Goal: Transaction & Acquisition: Obtain resource

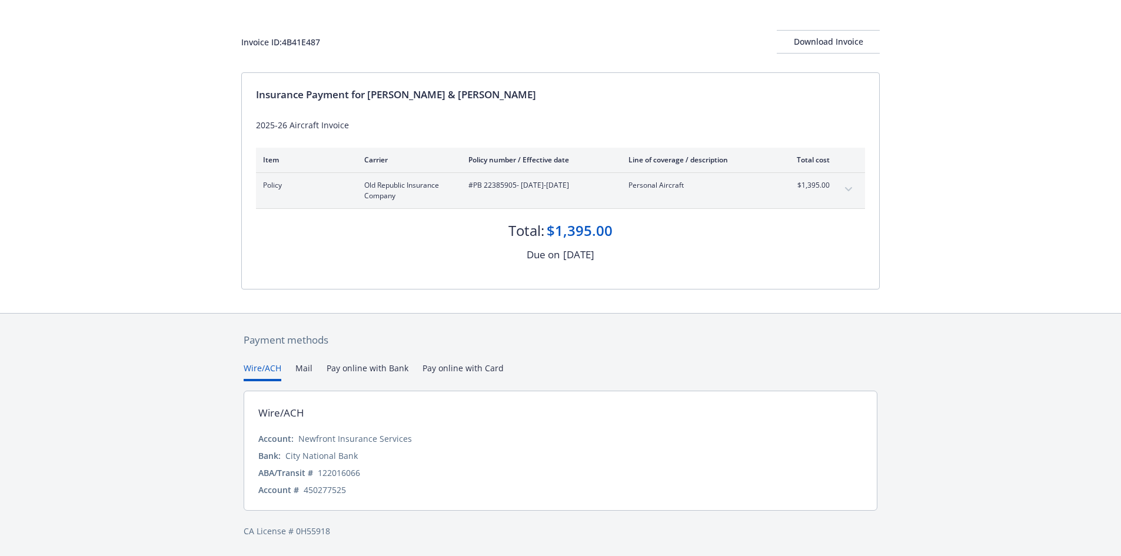
scroll to position [58, 0]
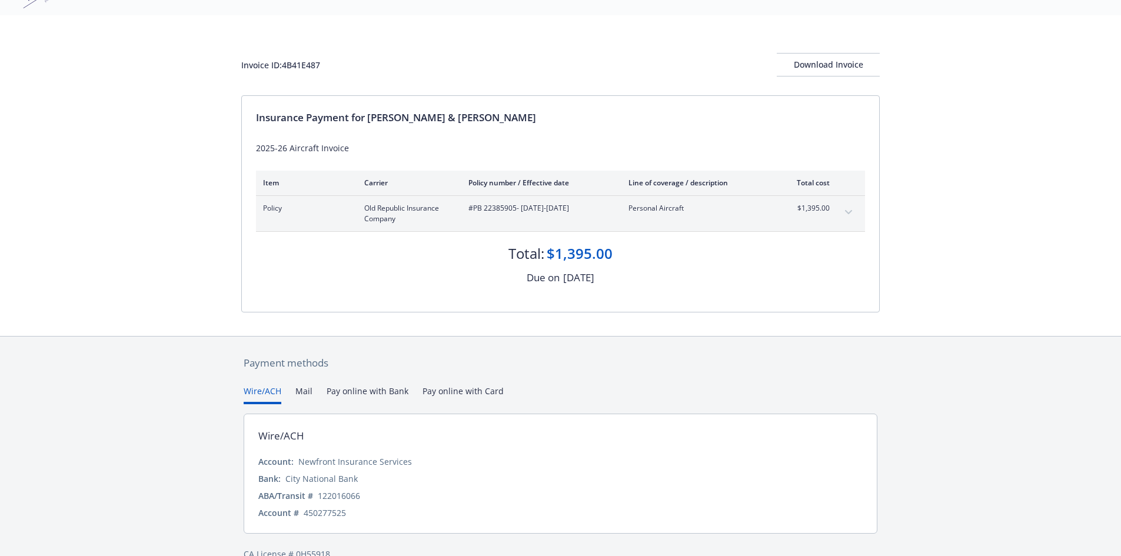
click at [459, 369] on div "Payment methods Wire/ACH Mail Pay online with Bank Pay online with Card Wire/AC…" at bounding box center [560, 458] width 638 height 243
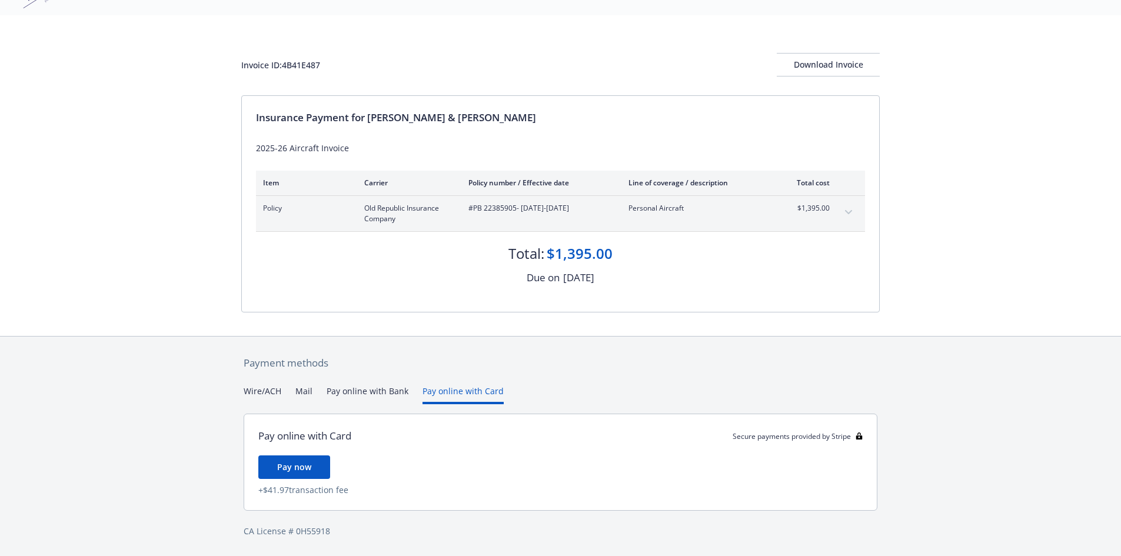
click at [361, 387] on button "Pay online with Bank" at bounding box center [368, 394] width 82 height 19
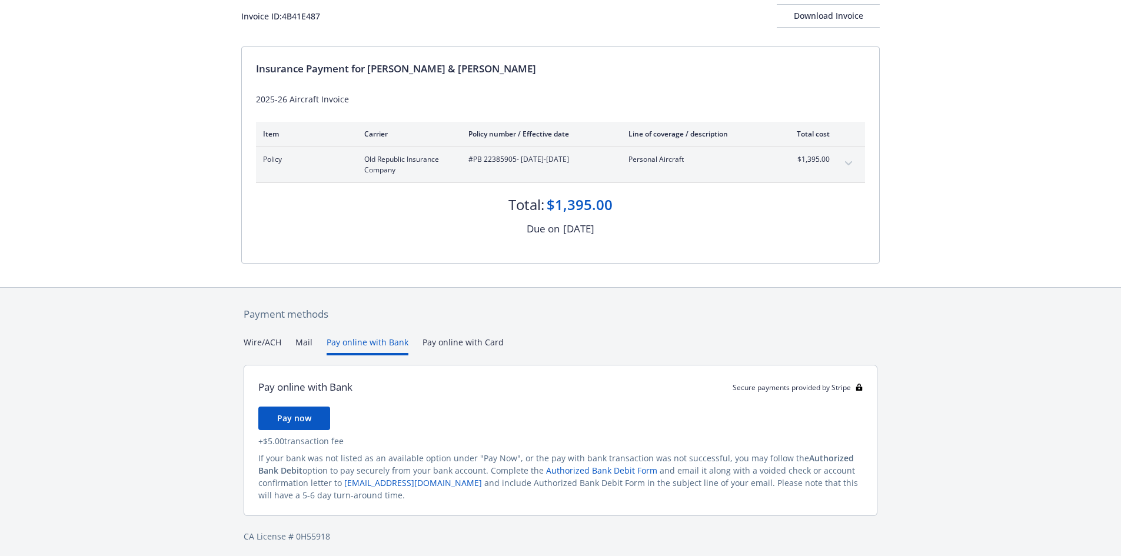
scroll to position [112, 0]
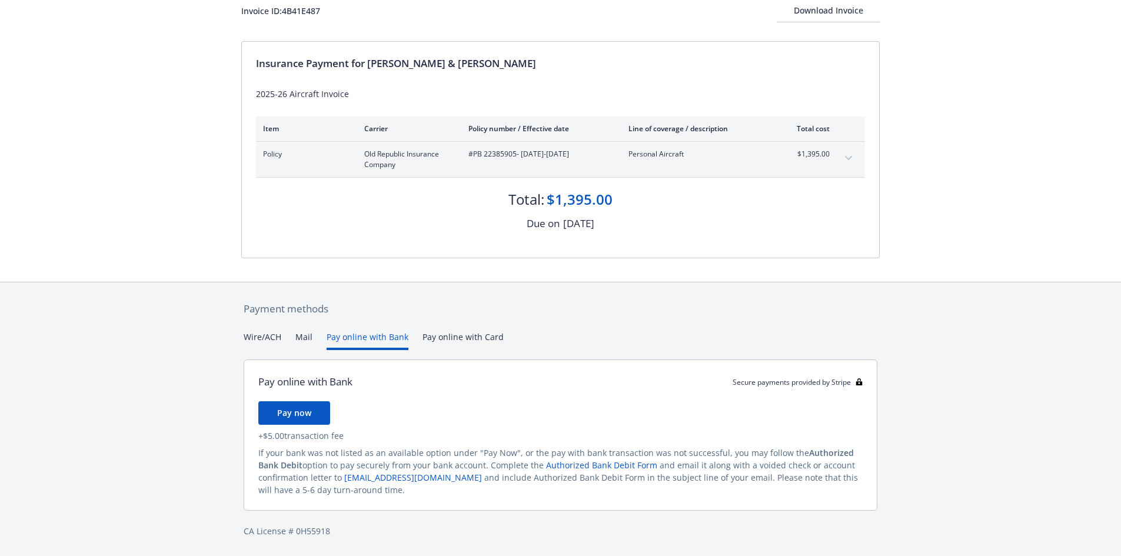
click at [302, 340] on button "Mail" at bounding box center [303, 340] width 17 height 19
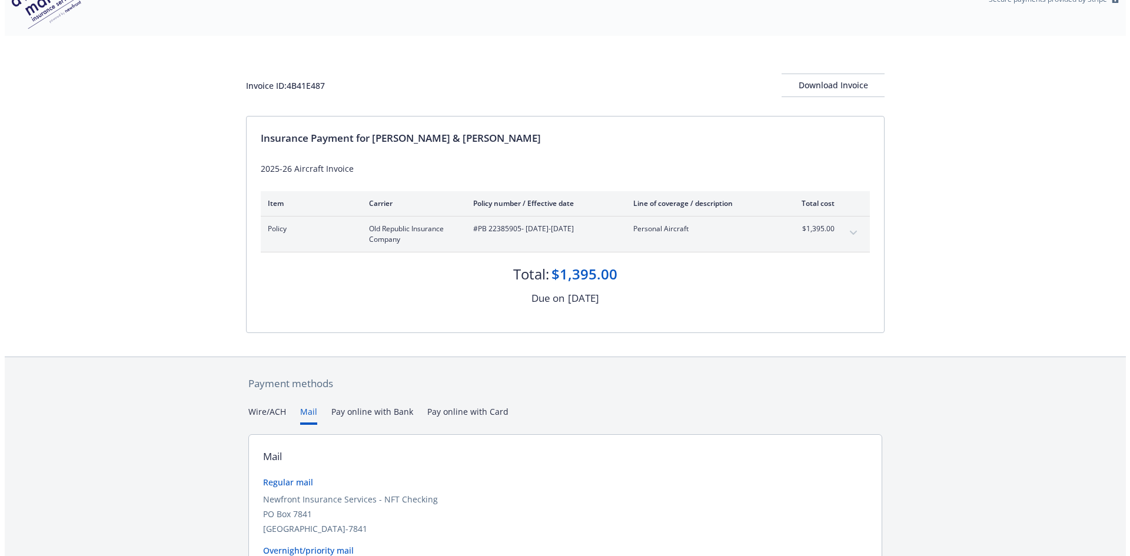
scroll to position [0, 0]
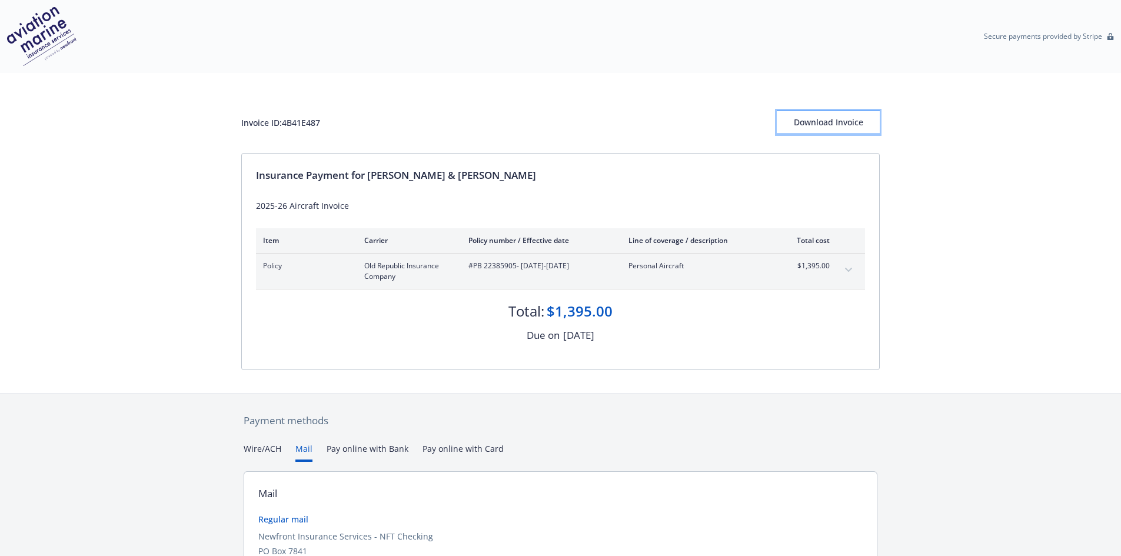
click at [810, 127] on div "Download Invoice" at bounding box center [828, 122] width 103 height 22
